Goal: Communication & Community: Answer question/provide support

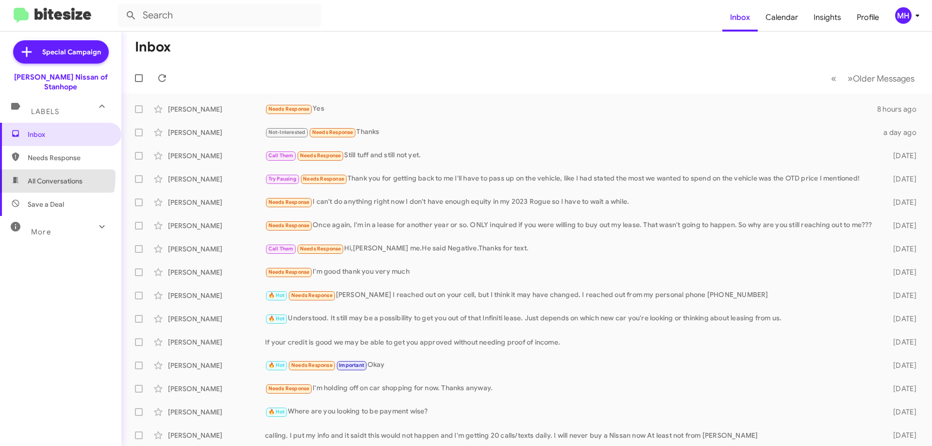
click at [36, 176] on span "All Conversations" at bounding box center [55, 181] width 55 height 10
type input "in:all-conversations"
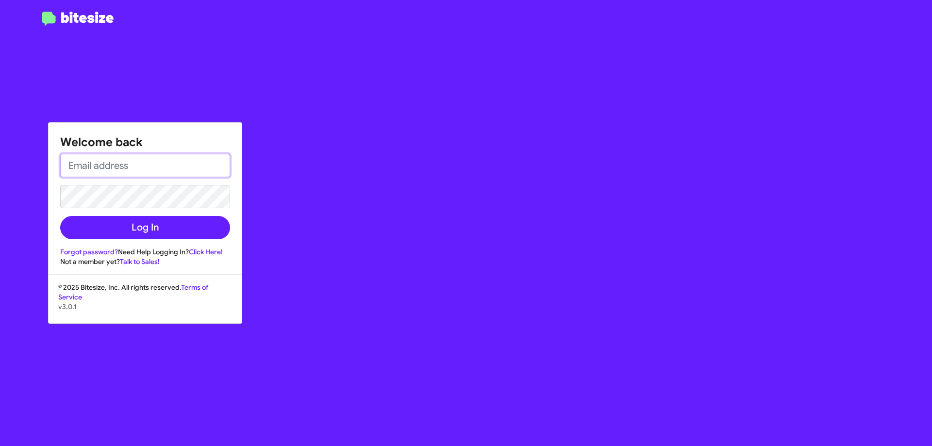
click at [96, 164] on input "email" at bounding box center [145, 165] width 170 height 23
type input "[EMAIL_ADDRESS][DOMAIN_NAME]"
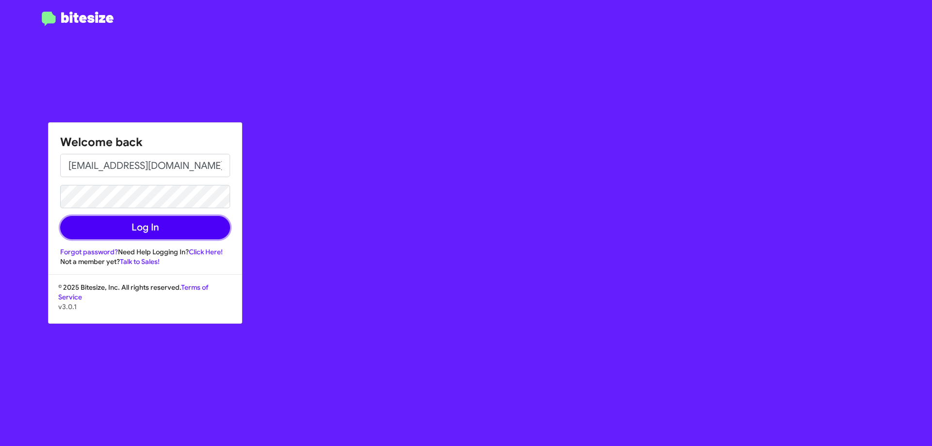
click at [143, 228] on button "Log In" at bounding box center [145, 227] width 170 height 23
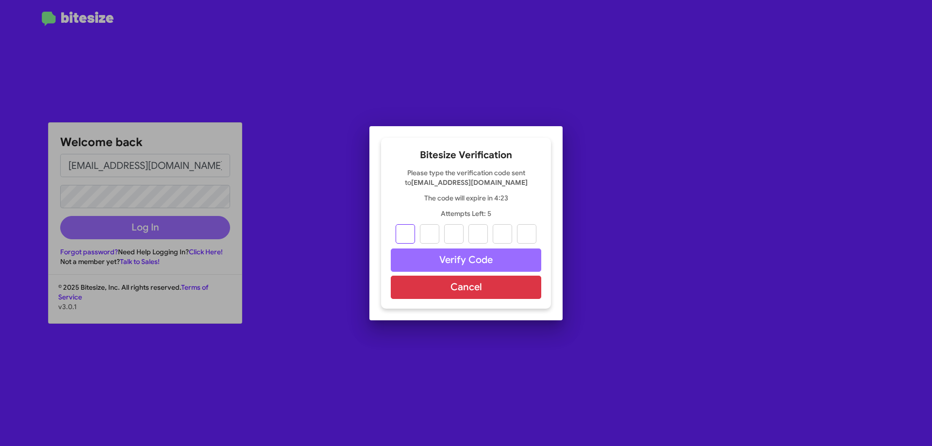
type input "0"
type input "2"
type input "9"
type input "1"
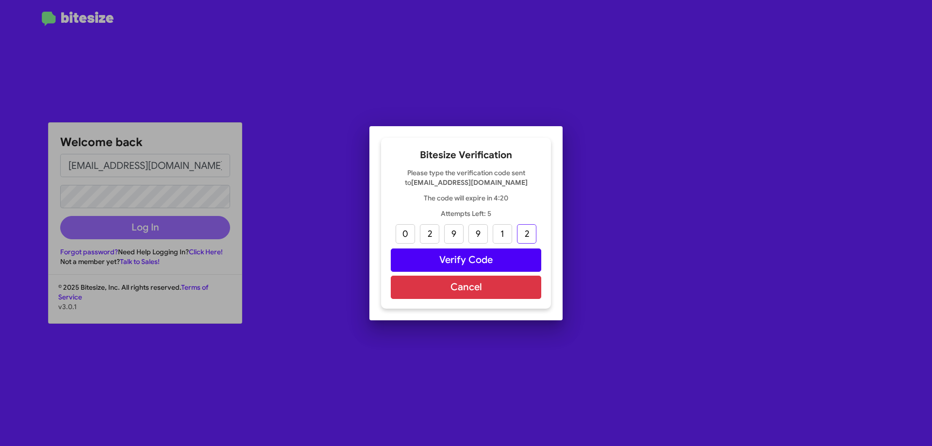
type input "2"
click at [465, 256] on button "Verify Code" at bounding box center [466, 260] width 151 height 23
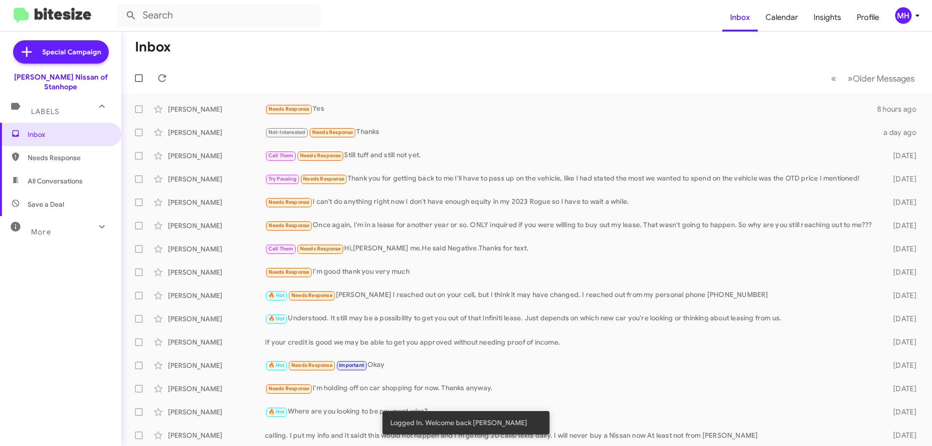
click at [54, 176] on span "All Conversations" at bounding box center [55, 181] width 55 height 10
type input "in:all-conversations"
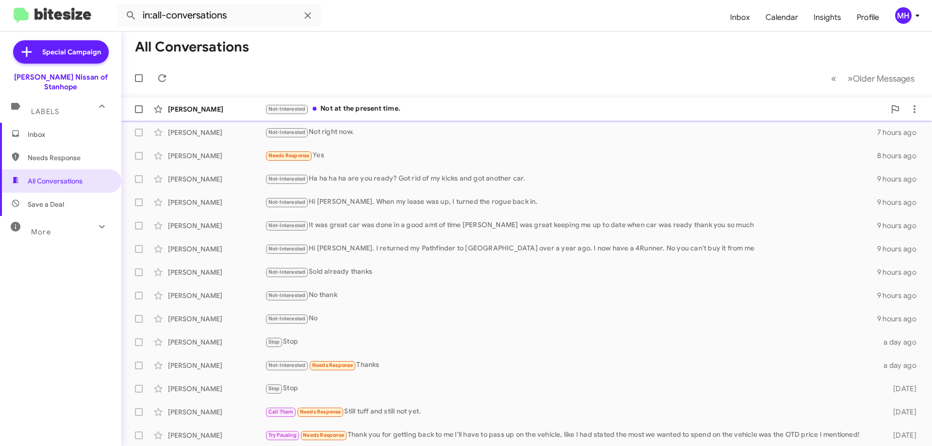
click at [384, 107] on div "Not-Interested Not at the present time." at bounding box center [575, 108] width 620 height 11
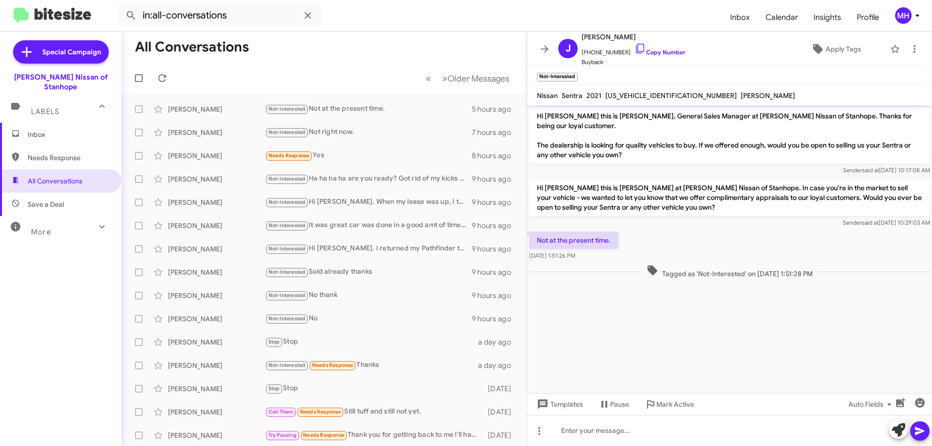
click at [55, 130] on span "Inbox" at bounding box center [69, 135] width 83 height 10
